Goal: Task Accomplishment & Management: Manage account settings

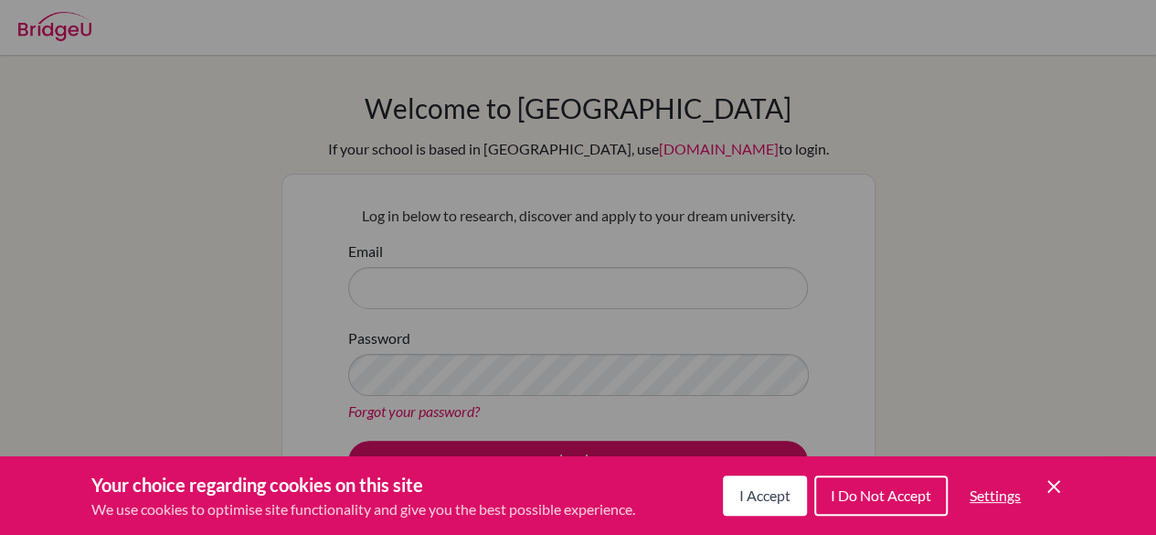
click at [1063, 489] on icon "Cookie Control Close Icon" at bounding box center [1054, 486] width 22 height 22
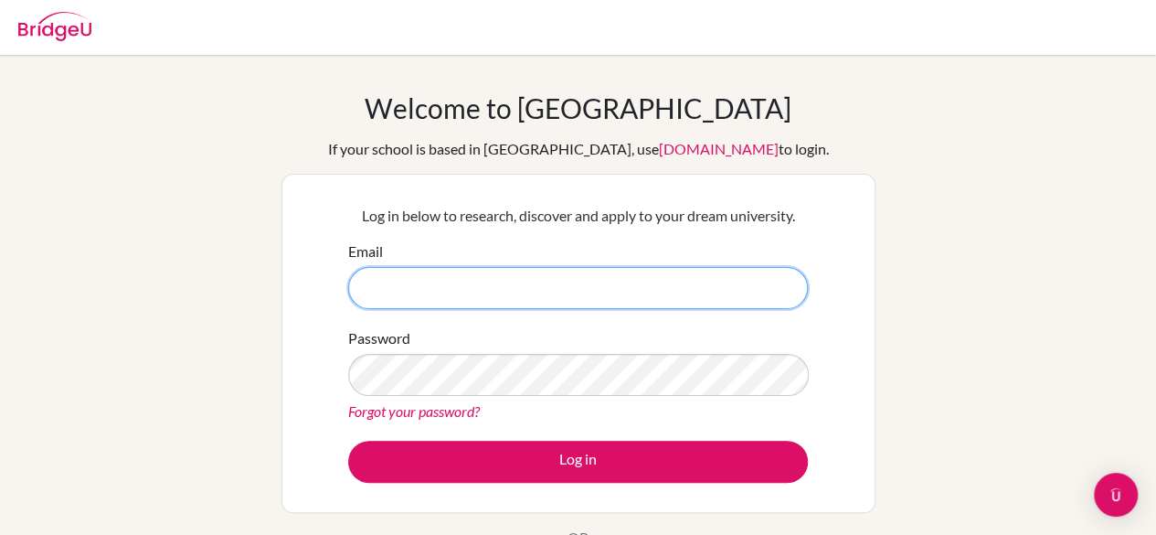
click at [588, 273] on input "Email" at bounding box center [578, 288] width 460 height 42
type input "[EMAIL_ADDRESS][DOMAIN_NAME]"
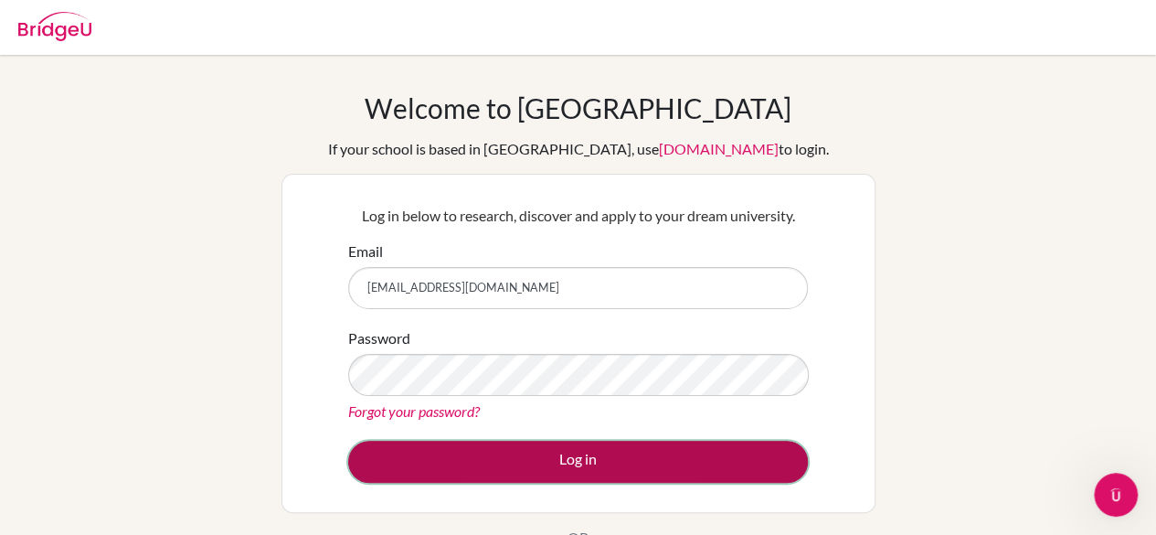
click at [566, 447] on button "Log in" at bounding box center [578, 462] width 460 height 42
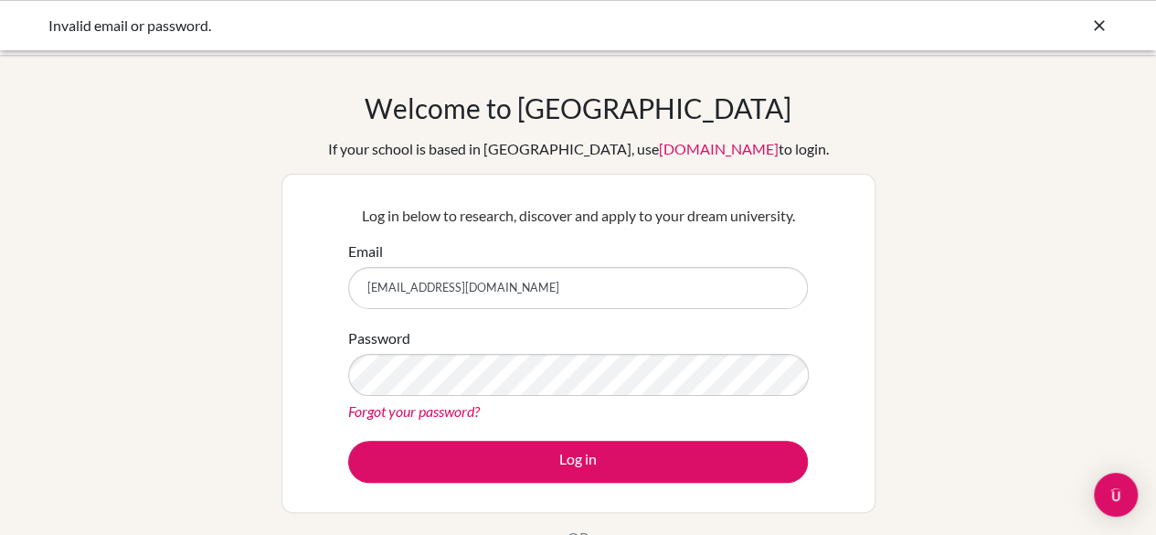
click at [536, 284] on input "[EMAIL_ADDRESS][DOMAIN_NAME]" at bounding box center [578, 288] width 460 height 42
type input "[EMAIL_ADDRESS][DOMAIN_NAME]"
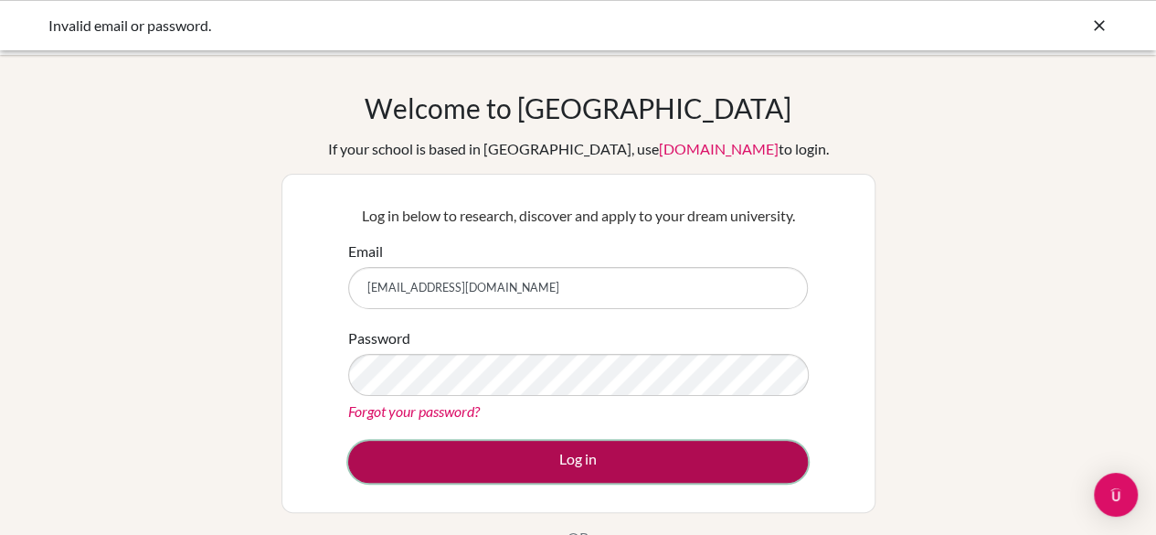
click at [704, 466] on button "Log in" at bounding box center [578, 462] width 460 height 42
click at [733, 462] on button "Log in" at bounding box center [578, 462] width 460 height 42
click at [723, 464] on button "Log in" at bounding box center [578, 462] width 460 height 42
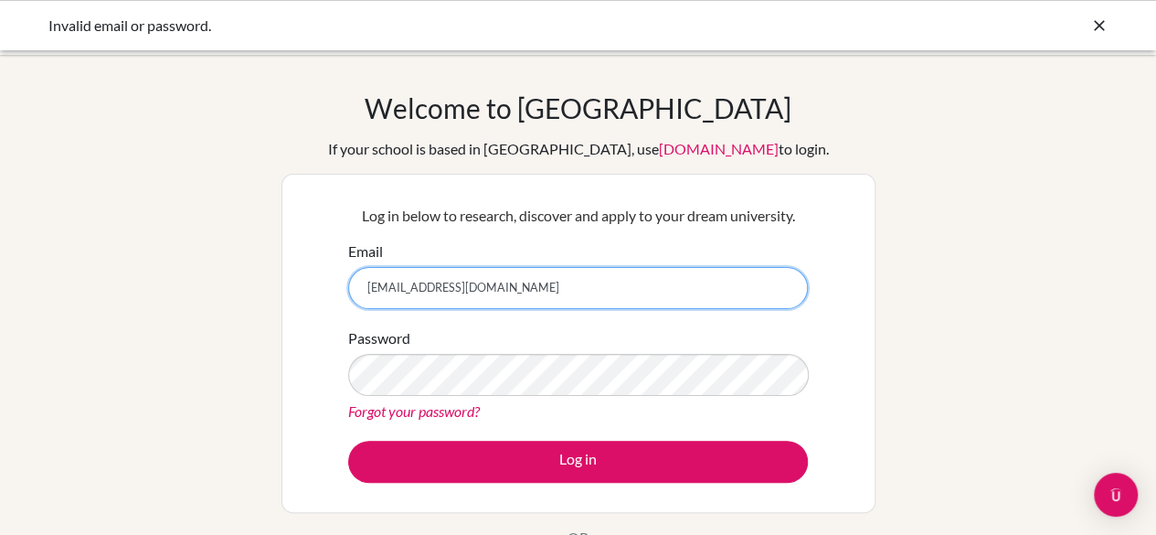
click at [512, 297] on input "[EMAIL_ADDRESS][DOMAIN_NAME]" at bounding box center [578, 288] width 460 height 42
type input "e"
click at [512, 297] on input "Email" at bounding box center [578, 288] width 460 height 42
type input "[EMAIL_ADDRESS][DOMAIN_NAME]"
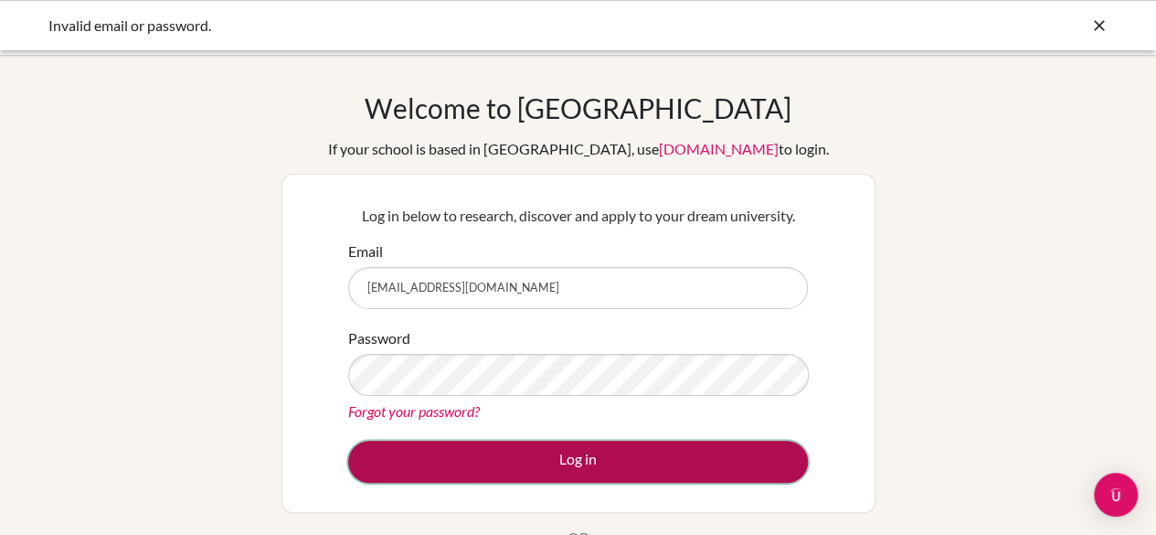
click at [709, 453] on button "Log in" at bounding box center [578, 462] width 460 height 42
